Goal: Find contact information: Find contact information

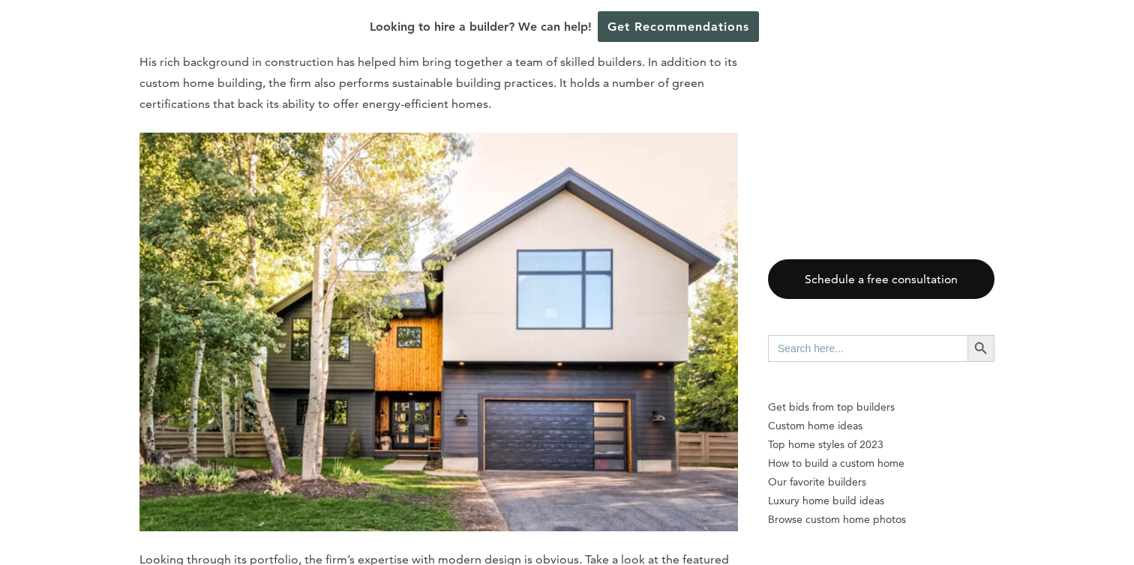
scroll to position [6618, 0]
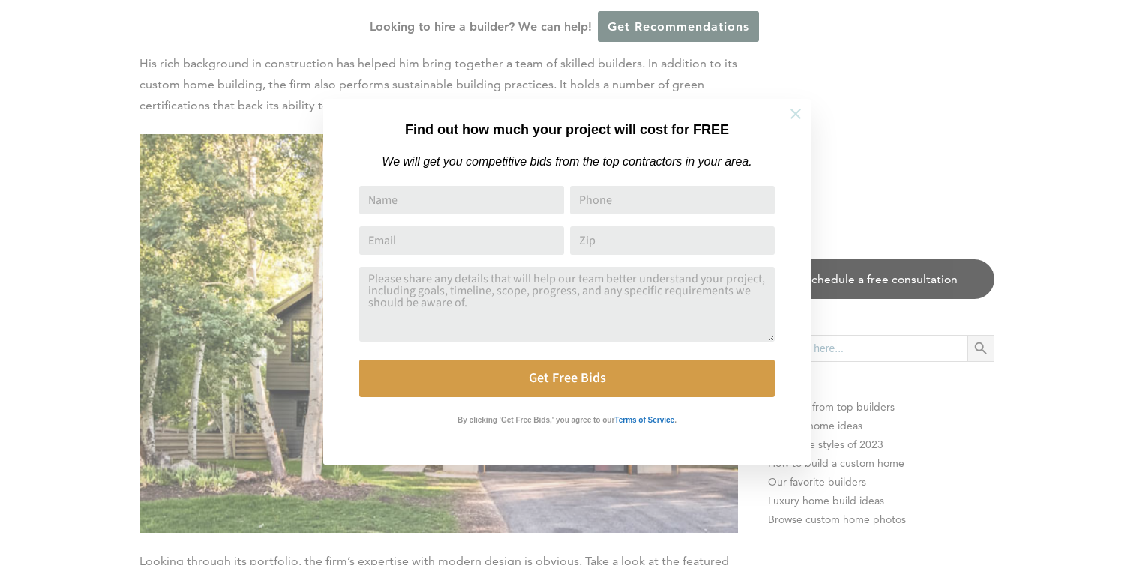
click at [787, 113] on button at bounding box center [795, 114] width 52 height 52
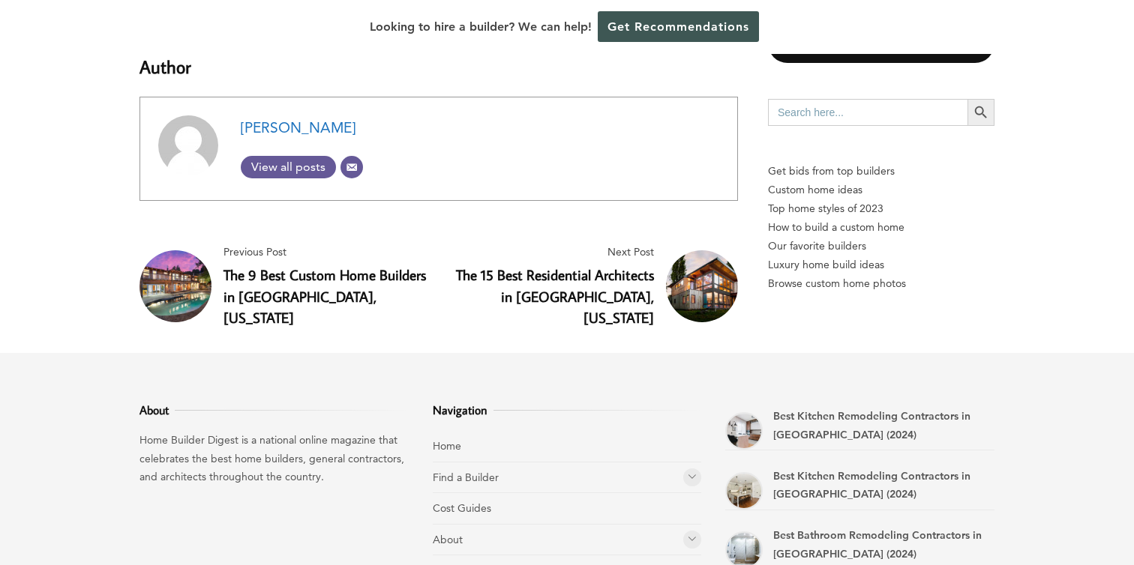
scroll to position [11981, 0]
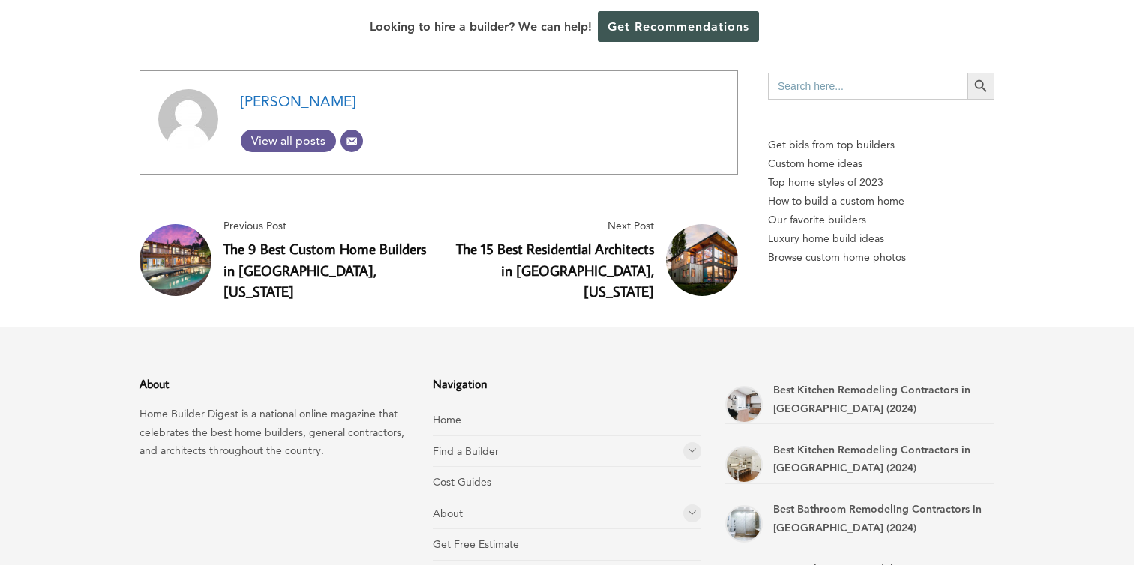
click at [479, 499] on li "About Rankings" at bounding box center [567, 514] width 269 height 31
click at [460, 507] on link "About" at bounding box center [448, 513] width 30 height 13
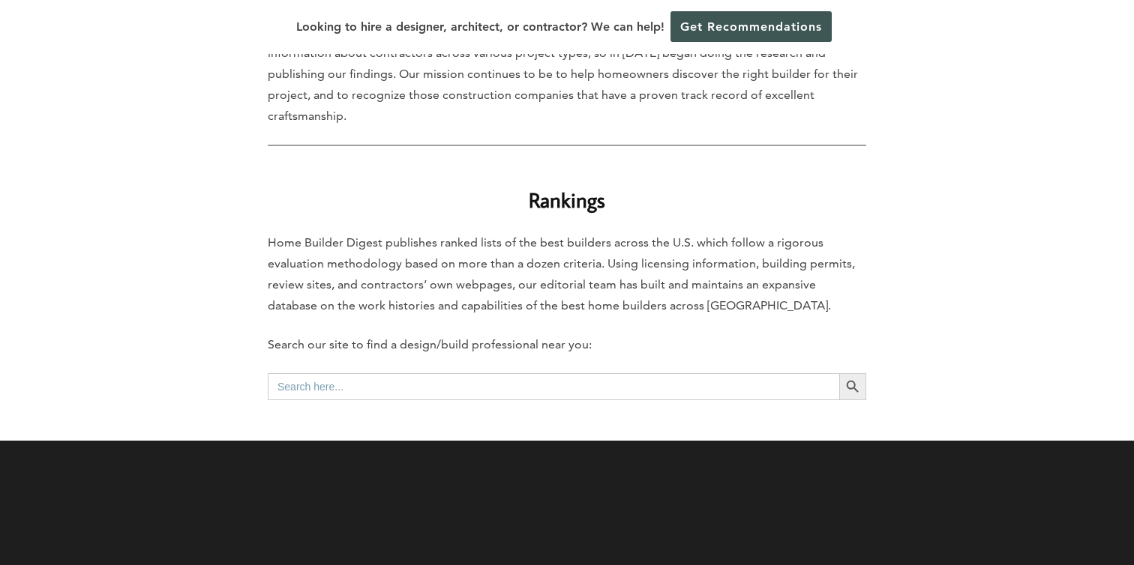
scroll to position [569, 0]
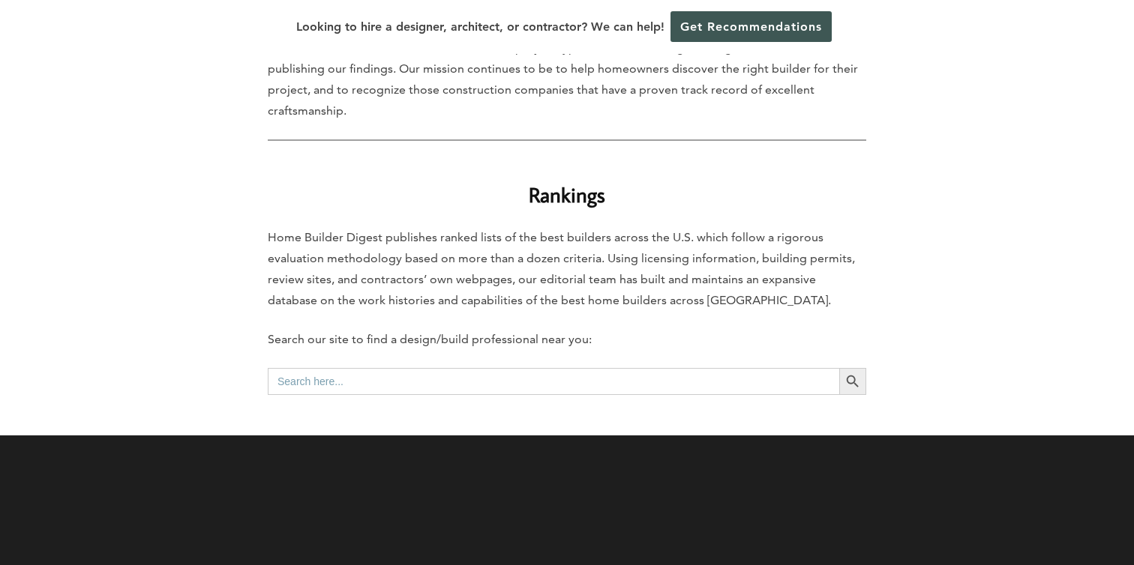
click at [565, 377] on input "Search for:" at bounding box center [553, 381] width 571 height 27
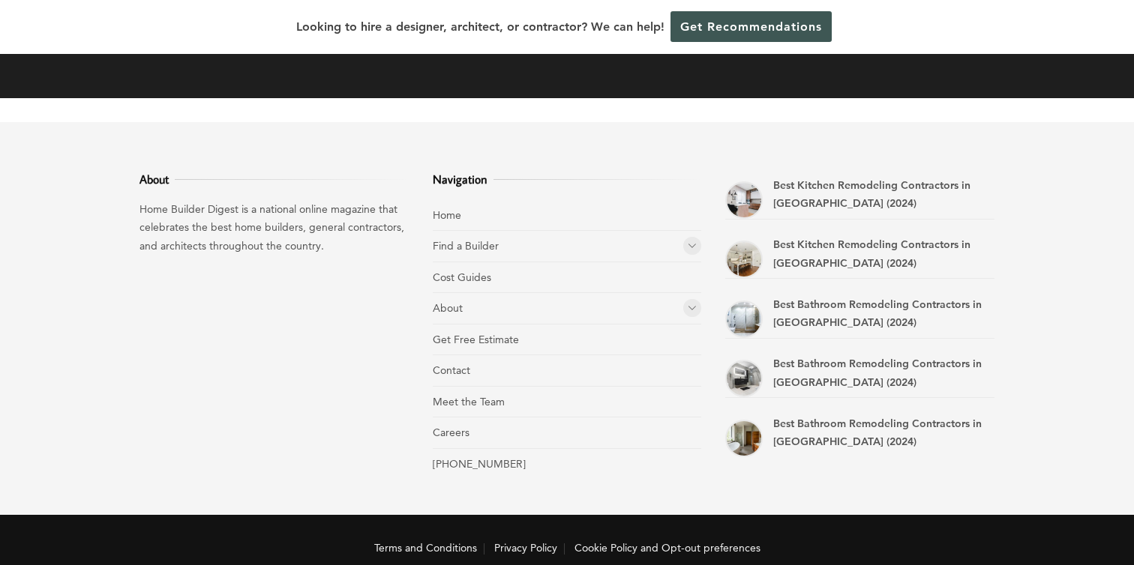
scroll to position [1309, 0]
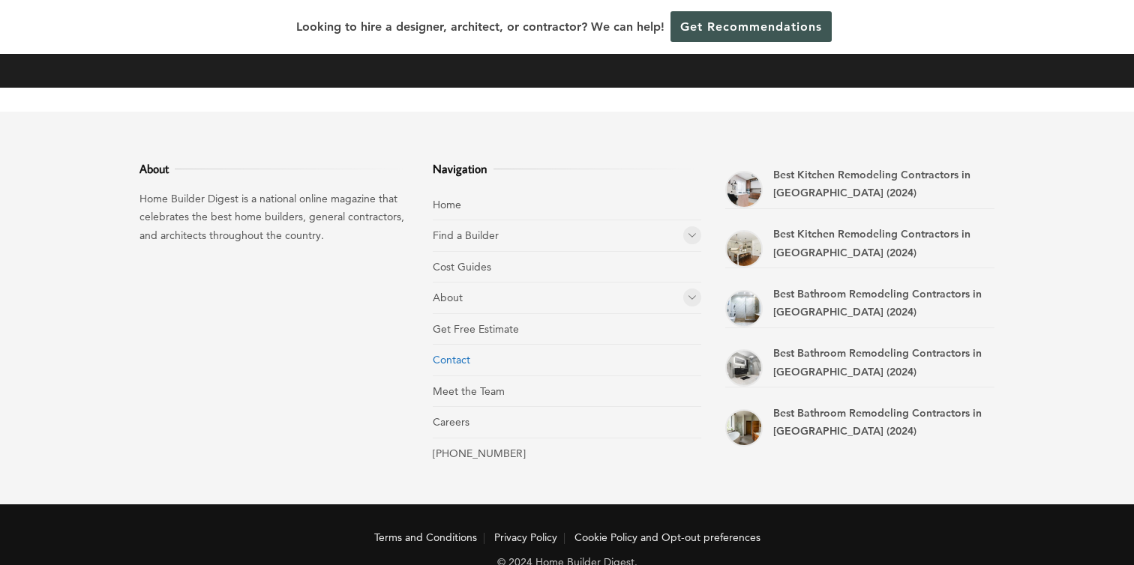
click at [463, 363] on link "Contact" at bounding box center [451, 359] width 37 height 13
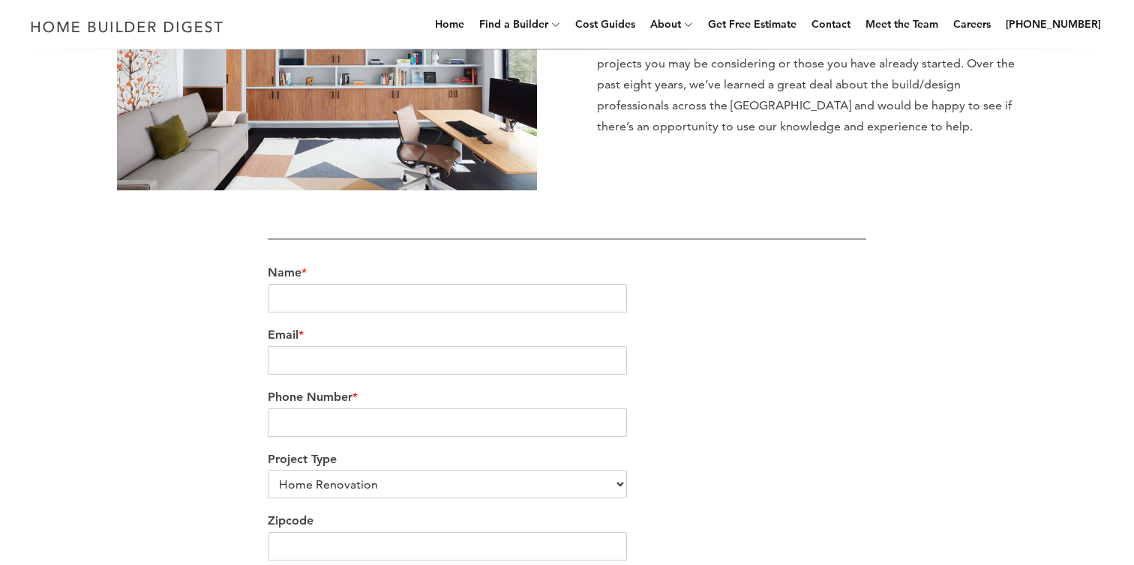
scroll to position [279, 0]
click at [502, 292] on input "Name *" at bounding box center [447, 297] width 359 height 28
type input "Tim Kelly"
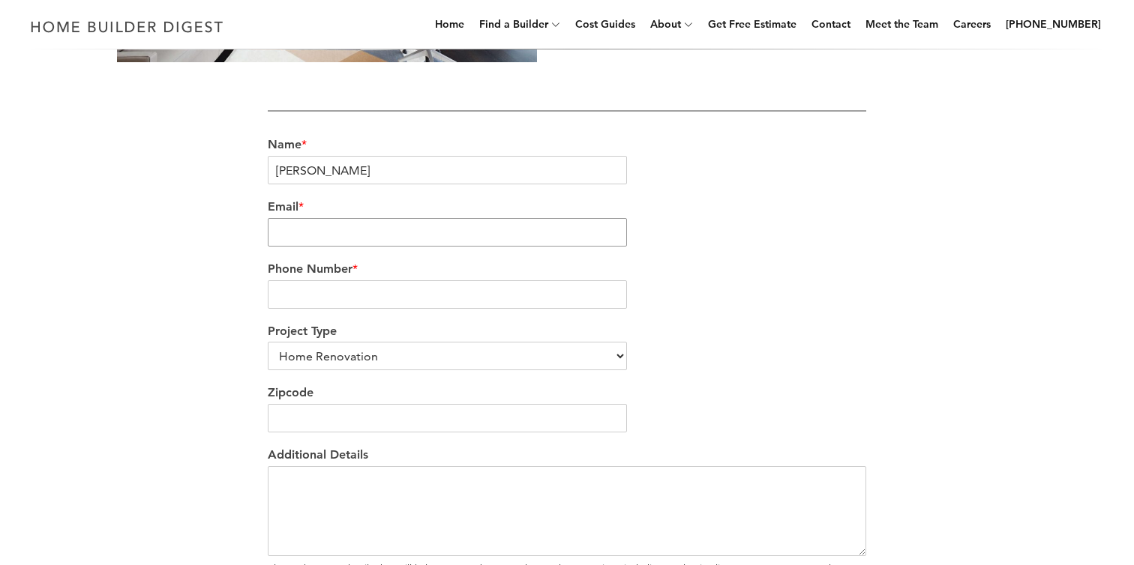
scroll to position [405, 0]
select select "Custom Home Builder"
click option "Custom Home Builder" at bounding box center [0, 0] width 0 height 0
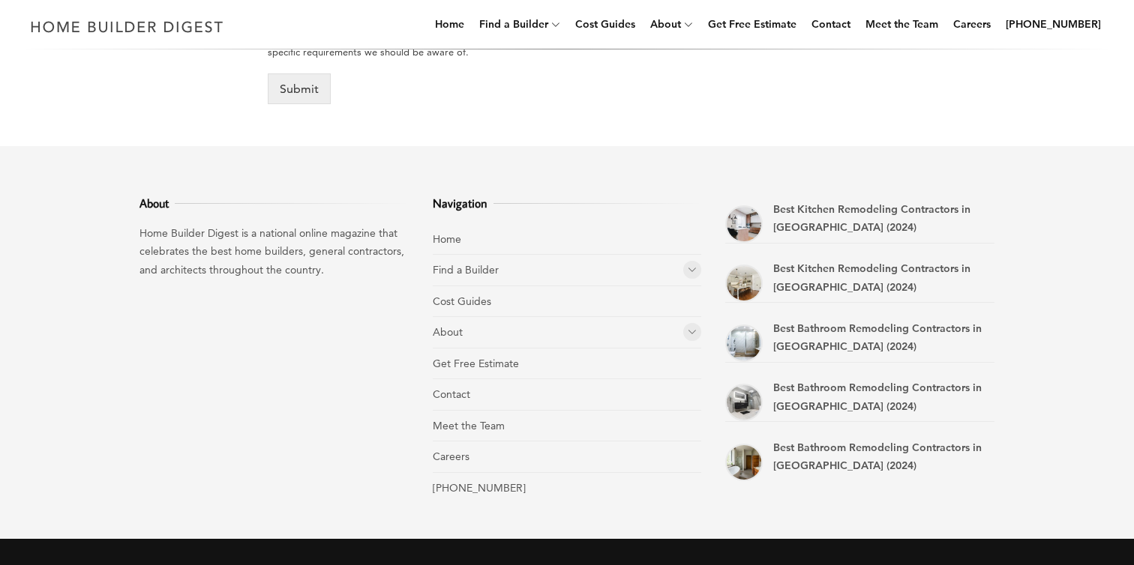
scroll to position [946, 0]
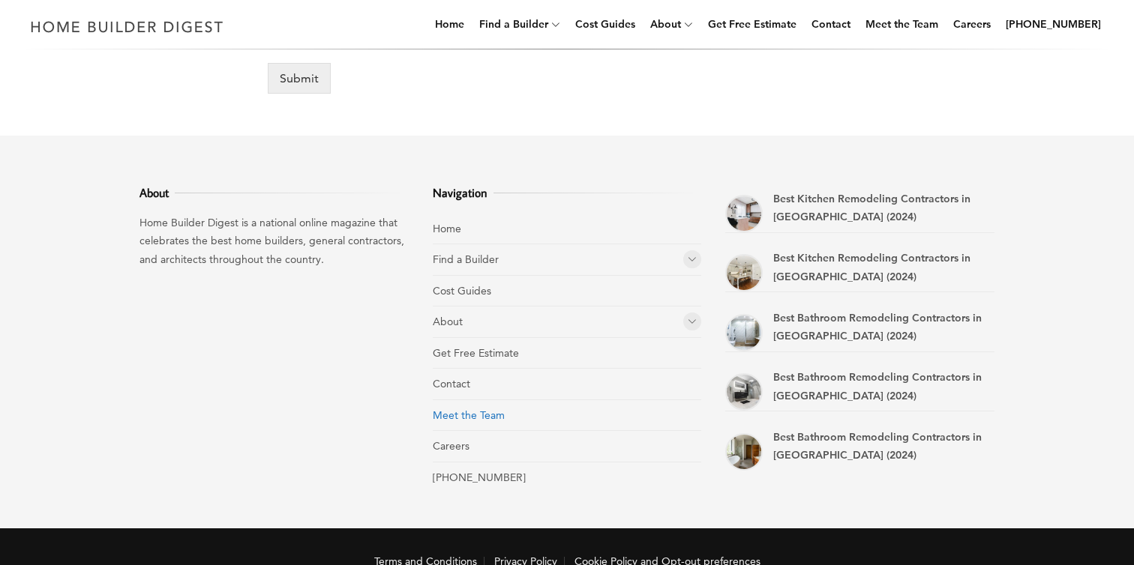
click at [469, 422] on link "Meet the Team" at bounding box center [469, 415] width 72 height 13
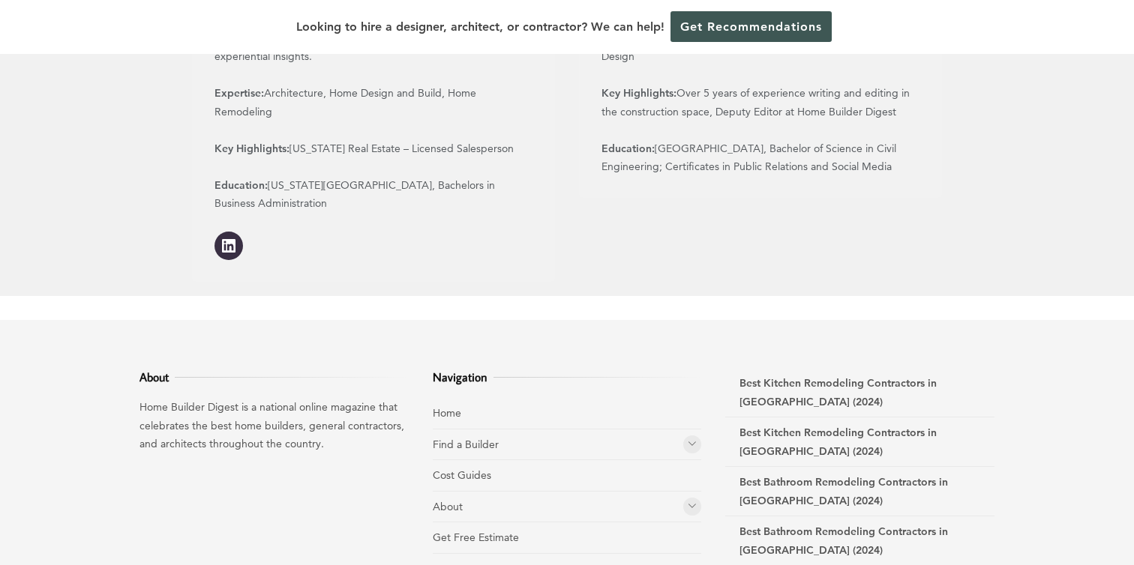
scroll to position [2084, 0]
